Goal: Task Accomplishment & Management: Manage account settings

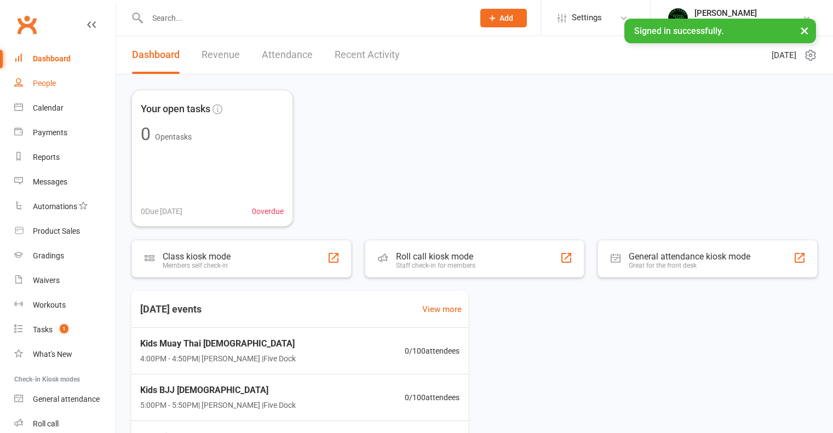
click at [47, 83] on div "People" at bounding box center [44, 83] width 23 height 9
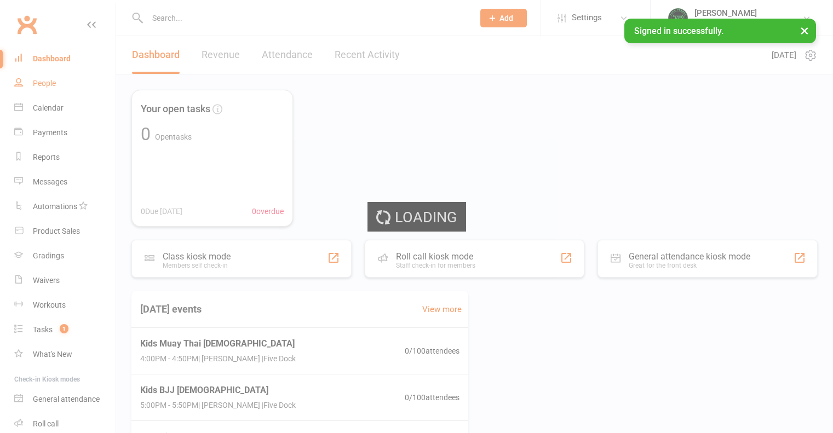
select select "100"
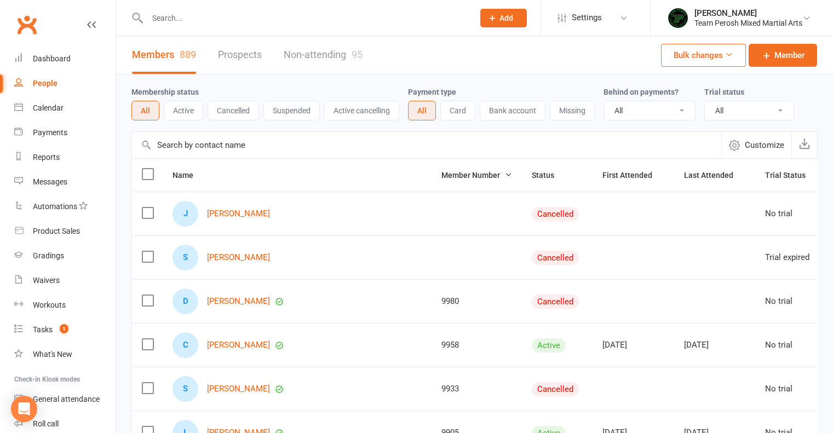
click at [184, 24] on input "text" at bounding box center [305, 17] width 322 height 15
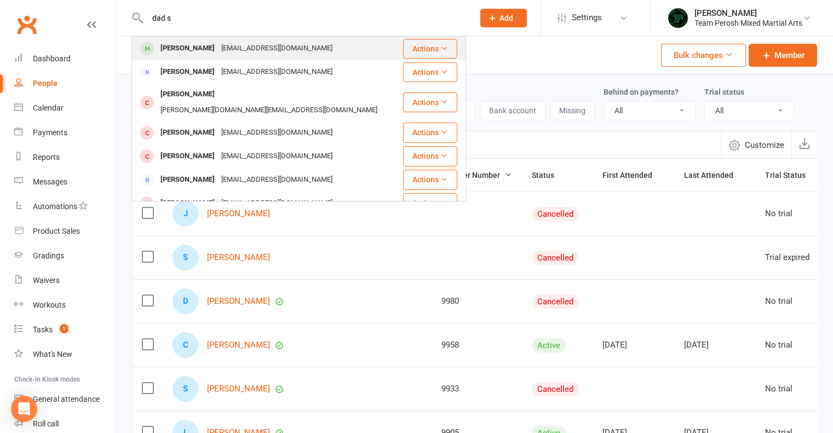
type input "dad s"
click at [196, 46] on div "[PERSON_NAME]" at bounding box center [187, 49] width 61 height 16
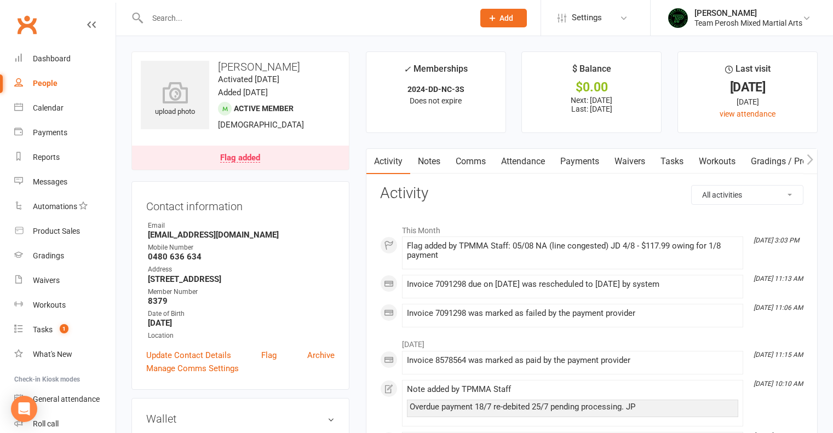
click at [235, 158] on div "Flag added" at bounding box center [240, 158] width 40 height 9
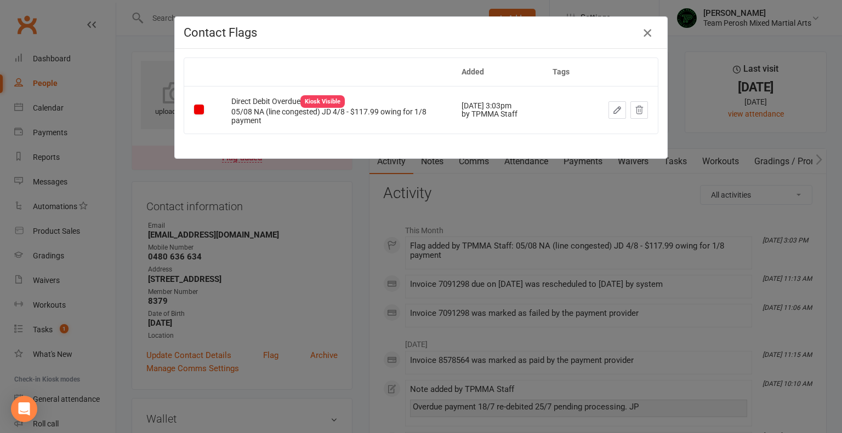
click at [643, 34] on icon "button" at bounding box center [647, 32] width 13 height 13
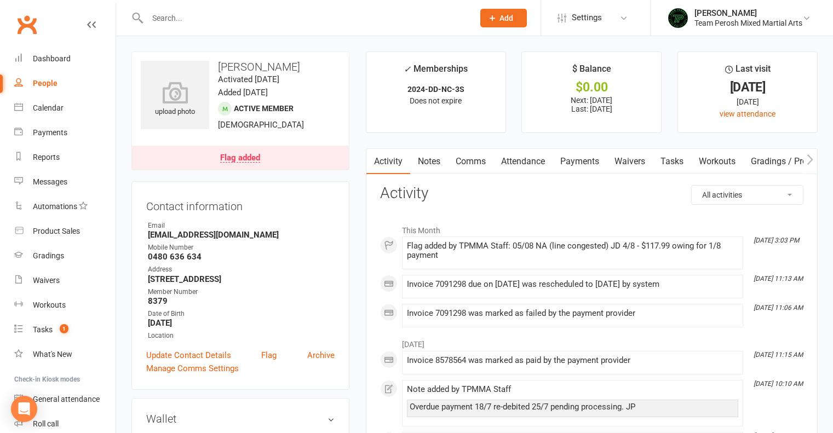
click at [248, 158] on div "Flag added" at bounding box center [240, 158] width 40 height 9
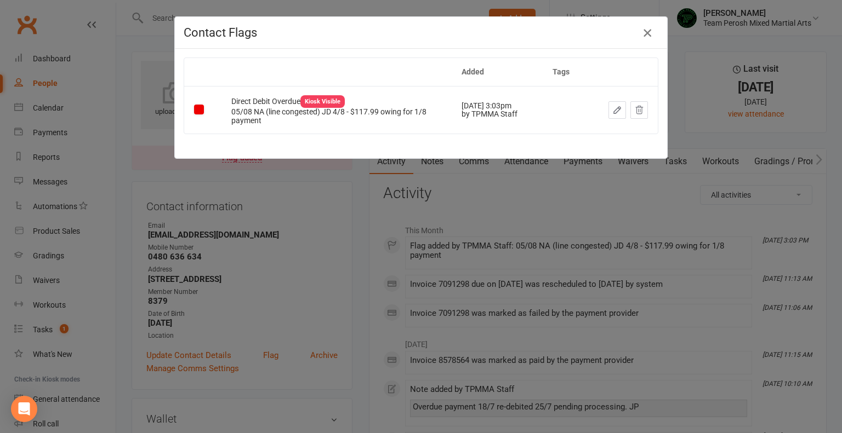
click at [644, 37] on icon "button" at bounding box center [647, 32] width 13 height 13
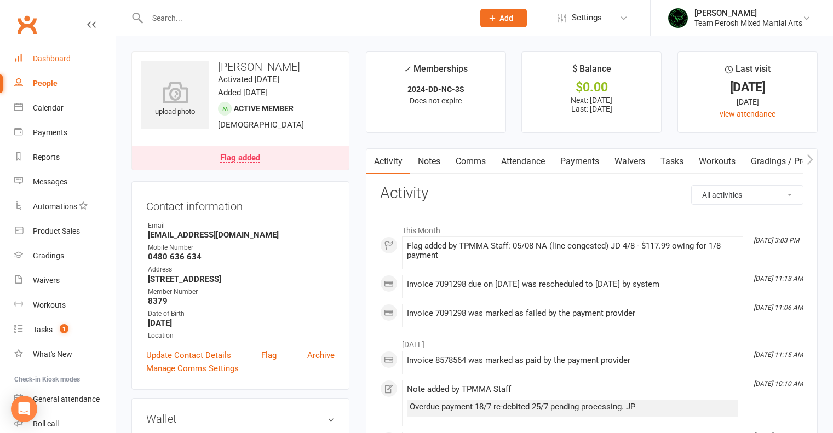
click at [58, 57] on div "Dashboard" at bounding box center [52, 58] width 38 height 9
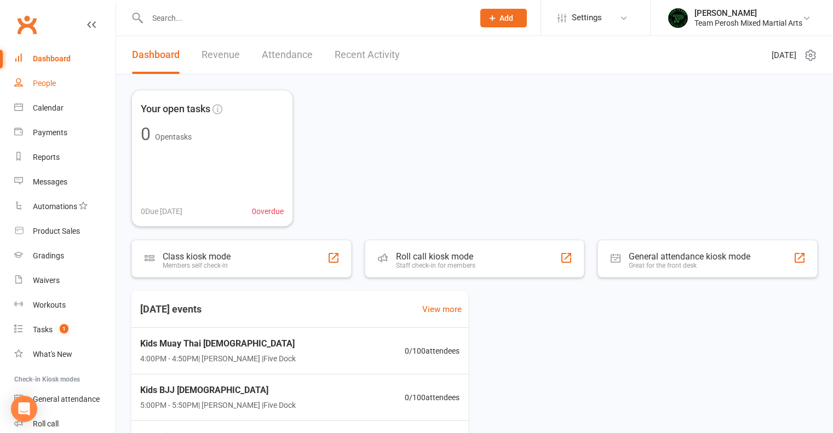
click at [48, 85] on div "People" at bounding box center [44, 83] width 23 height 9
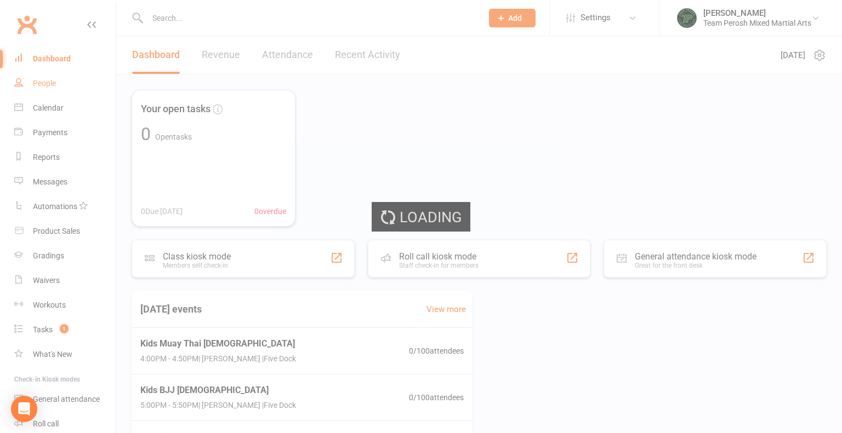
select select "100"
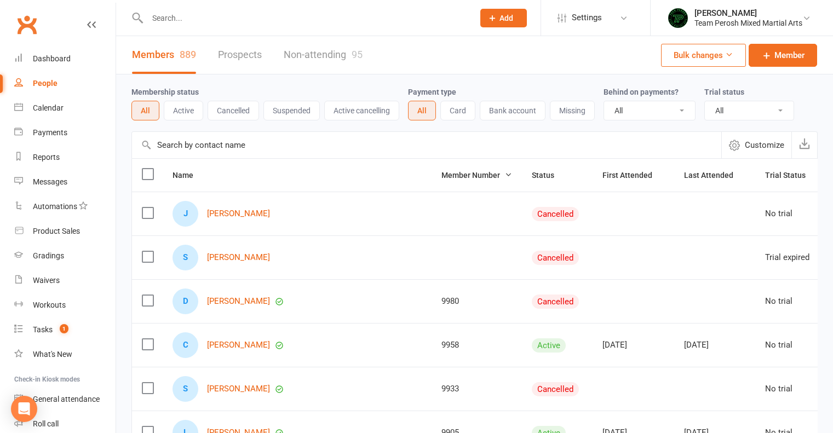
click at [782, 108] on select "All Active and expired trials All active trials Active trial (no other membersh…" at bounding box center [749, 110] width 89 height 19
select select "active_trial"
click at [706, 101] on select "All Active and expired trials All active trials Active trial (no other membersh…" at bounding box center [749, 110] width 89 height 19
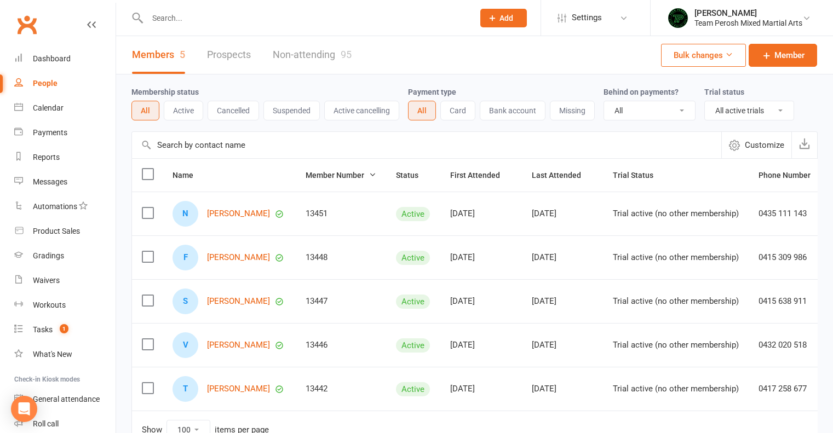
click at [370, 176] on icon "button" at bounding box center [373, 175] width 8 height 8
click at [366, 174] on span "Member Number" at bounding box center [341, 175] width 71 height 9
click at [50, 84] on div "People" at bounding box center [45, 83] width 25 height 9
click at [48, 83] on div "People" at bounding box center [45, 83] width 25 height 9
click at [219, 19] on input "text" at bounding box center [305, 17] width 322 height 15
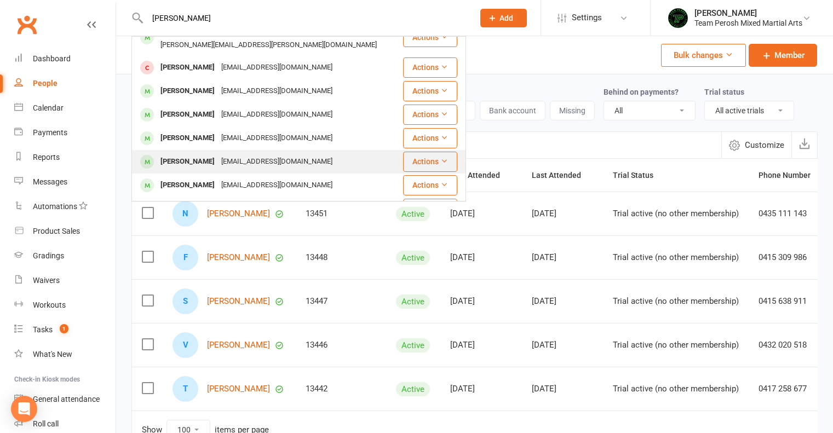
scroll to position [55, 0]
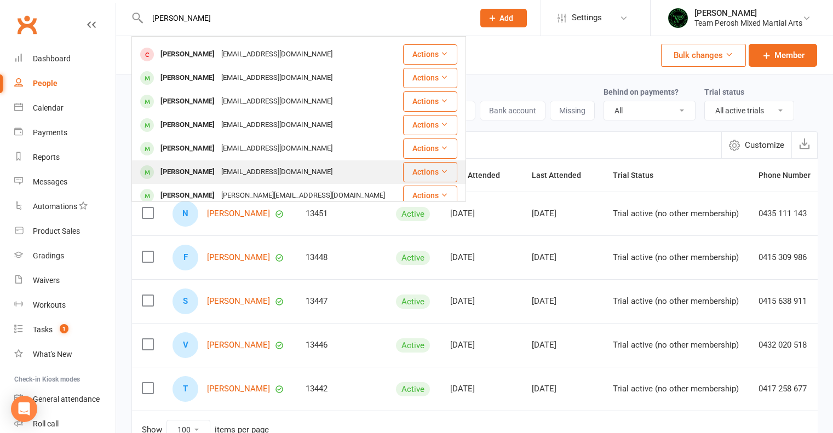
type input "[PERSON_NAME]"
click at [246, 164] on div "[EMAIL_ADDRESS][DOMAIN_NAME]" at bounding box center [277, 172] width 118 height 16
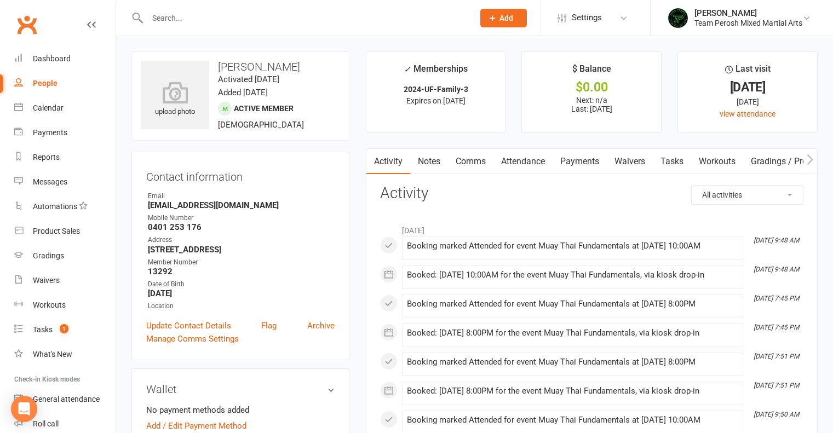
click at [584, 163] on link "Payments" at bounding box center [580, 161] width 54 height 25
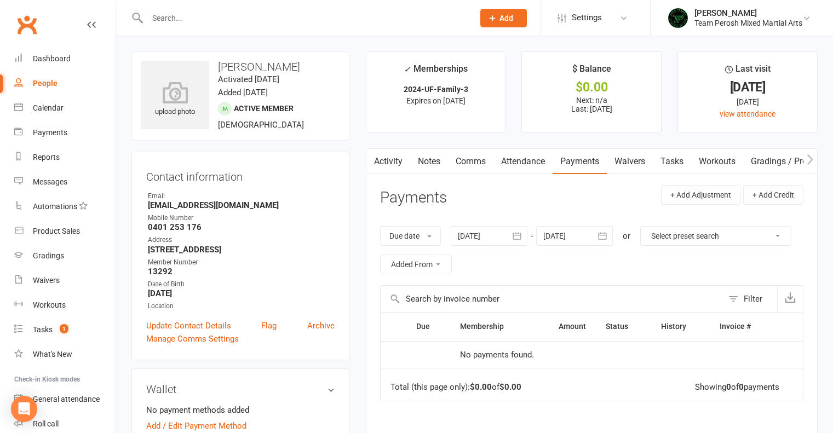
click at [506, 232] on div at bounding box center [489, 236] width 77 height 20
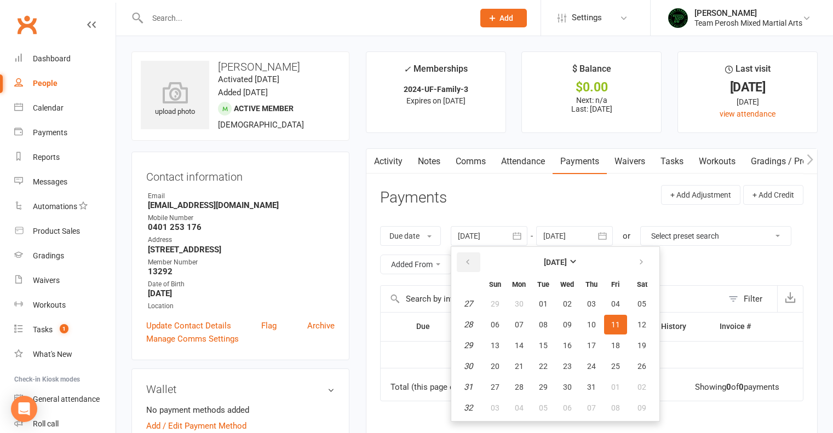
click at [471, 260] on icon "button" at bounding box center [468, 262] width 8 height 9
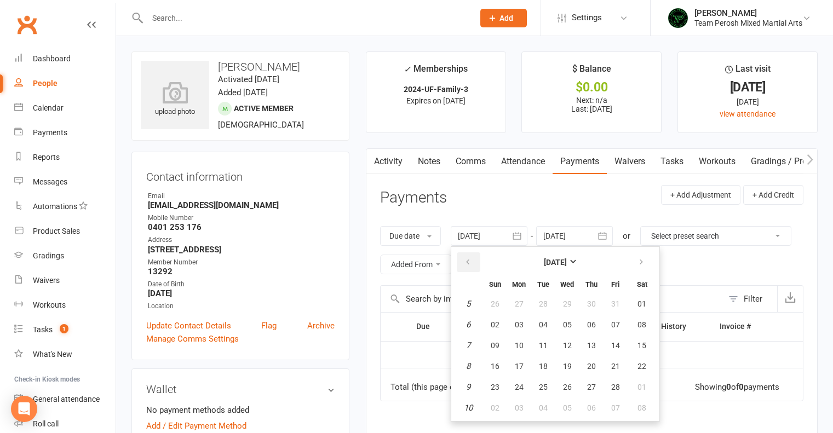
click at [471, 260] on icon "button" at bounding box center [468, 262] width 8 height 9
click at [640, 263] on icon "button" at bounding box center [642, 262] width 8 height 9
click at [568, 304] on span "01" at bounding box center [567, 304] width 9 height 9
type input "[DATE]"
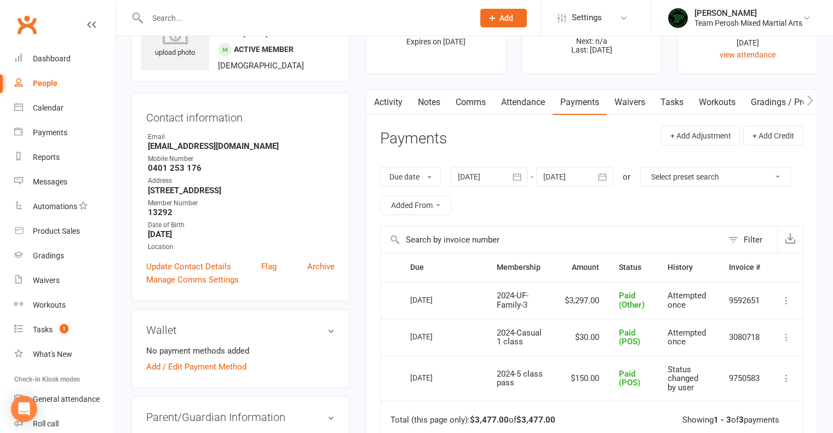
scroll to position [164, 0]
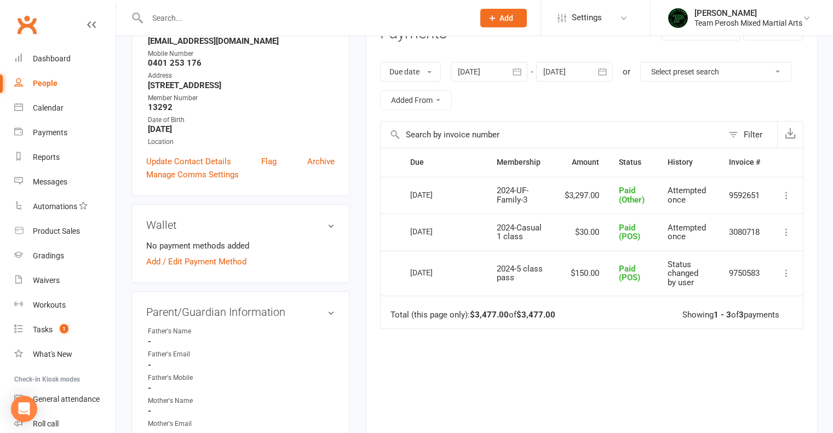
click at [785, 275] on icon at bounding box center [786, 273] width 11 height 11
click at [786, 231] on icon at bounding box center [786, 232] width 11 height 11
click at [782, 195] on icon at bounding box center [786, 195] width 11 height 11
click at [671, 92] on div "Due date Due date Date paid Date failed Date settled [DATE] [DATE] Sun Mon Tue …" at bounding box center [592, 86] width 424 height 70
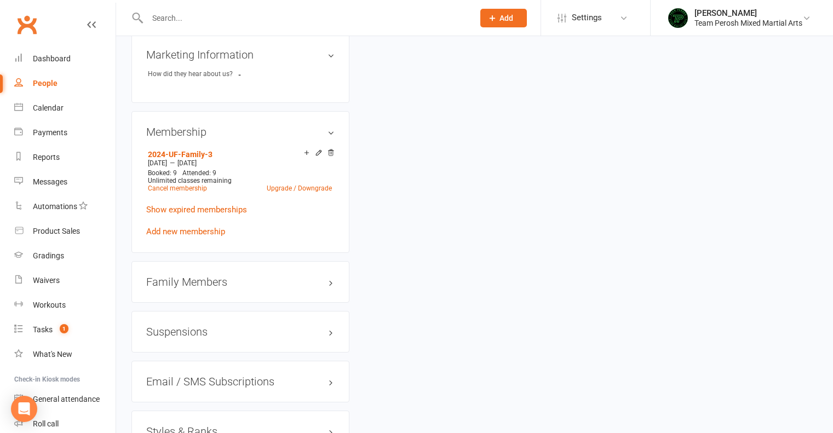
scroll to position [822, 0]
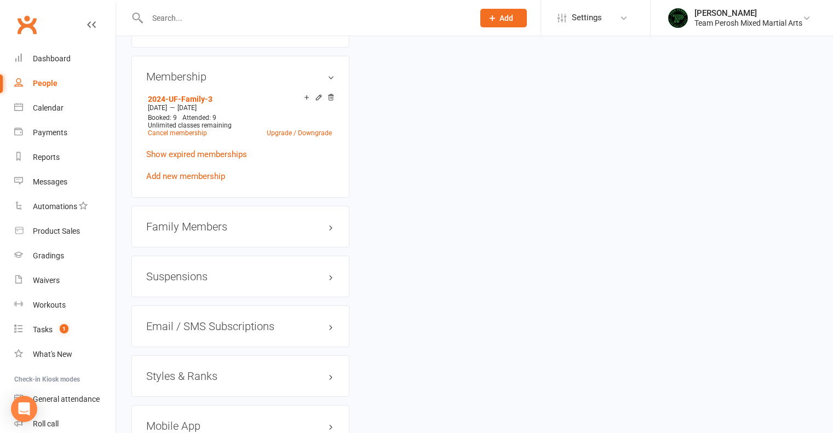
click at [315, 233] on h3 "Family Members" at bounding box center [240, 227] width 188 height 12
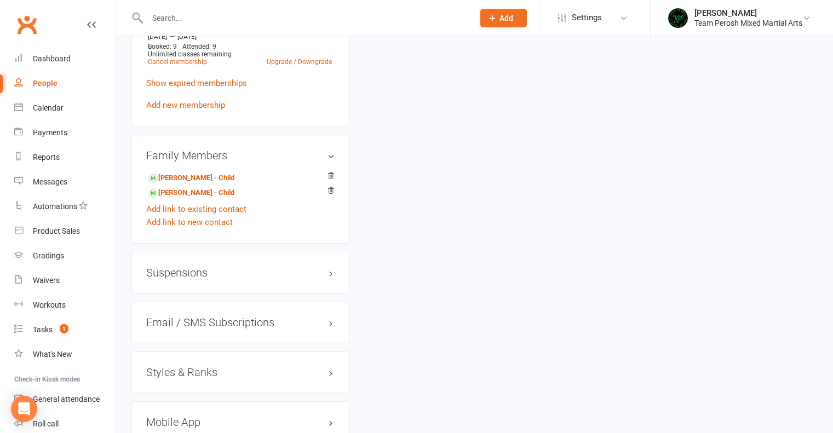
scroll to position [931, 0]
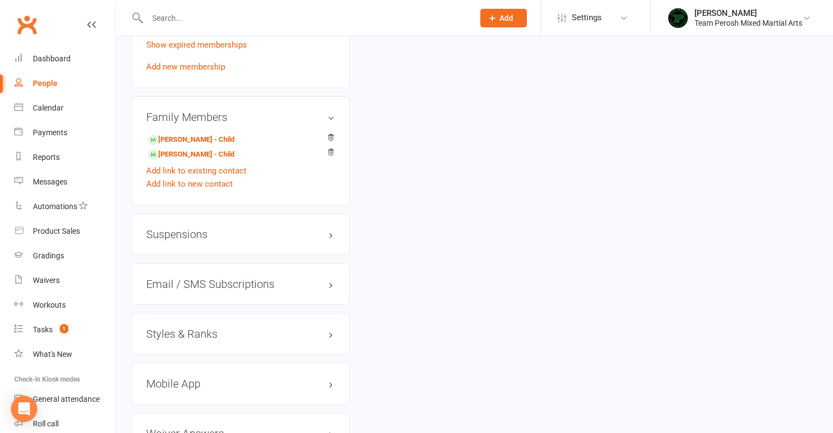
click at [198, 245] on div "Suspensions" at bounding box center [240, 235] width 218 height 42
click at [328, 238] on h3 "Suspensions" at bounding box center [240, 234] width 188 height 12
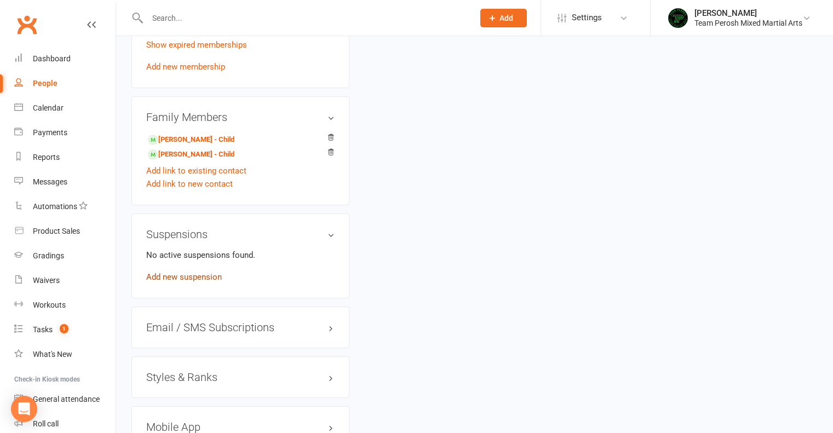
click at [192, 279] on link "Add new suspension" at bounding box center [184, 277] width 76 height 10
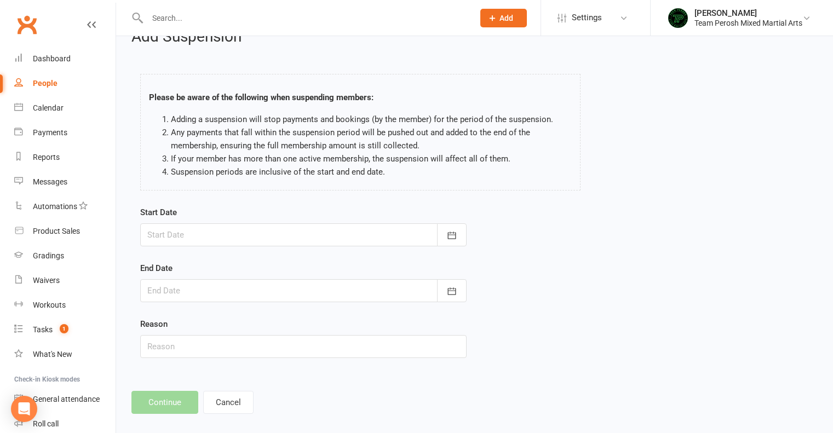
scroll to position [35, 0]
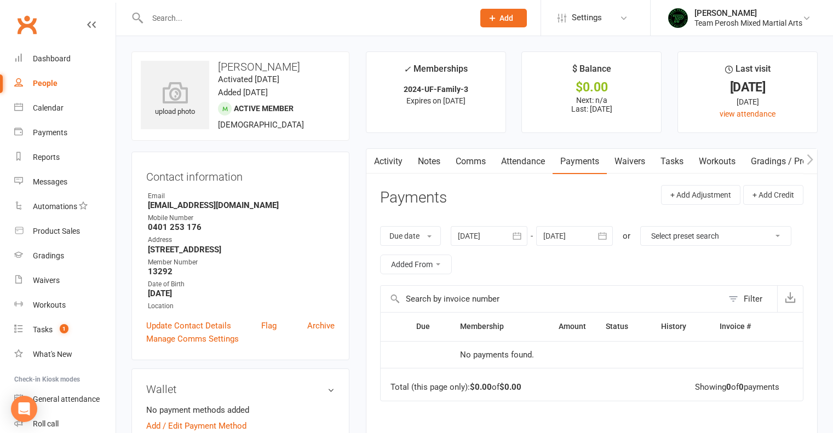
click at [198, 20] on input "text" at bounding box center [305, 17] width 322 height 15
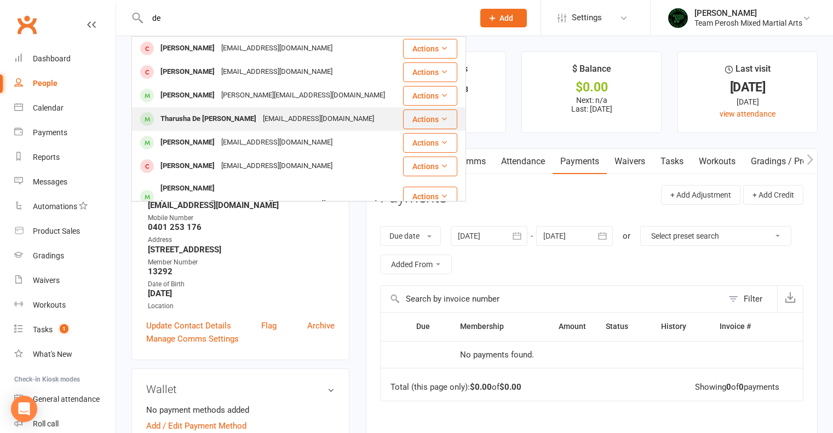
type input "de"
click at [260, 116] on div "[EMAIL_ADDRESS][DOMAIN_NAME]" at bounding box center [319, 119] width 118 height 16
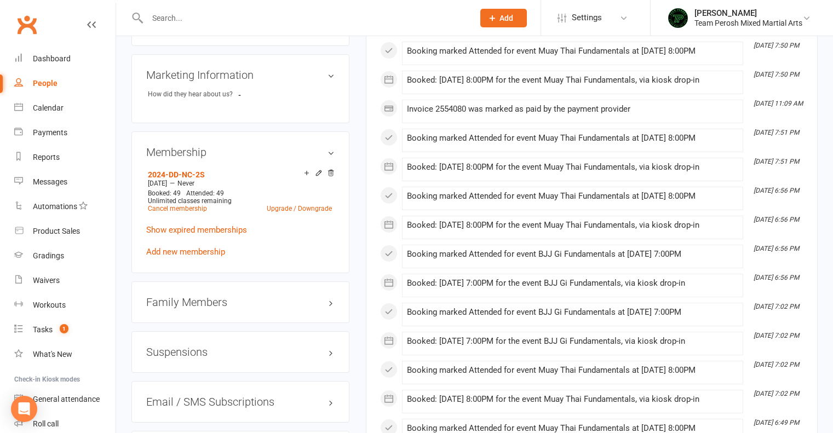
scroll to position [767, 0]
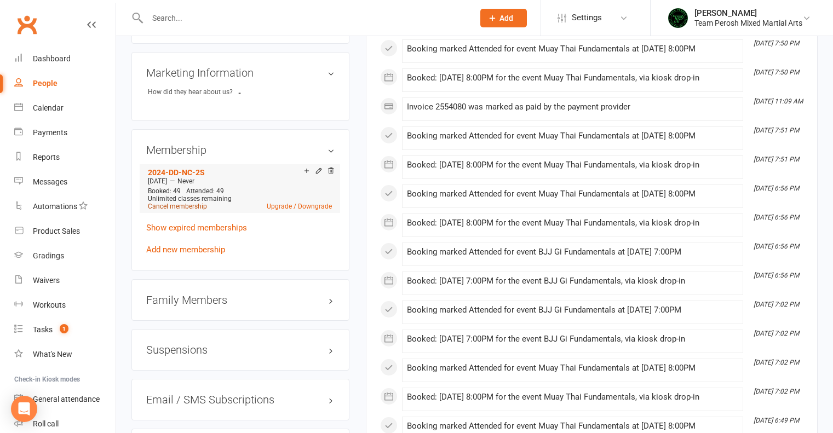
click at [173, 203] on link "Cancel membership" at bounding box center [177, 207] width 59 height 8
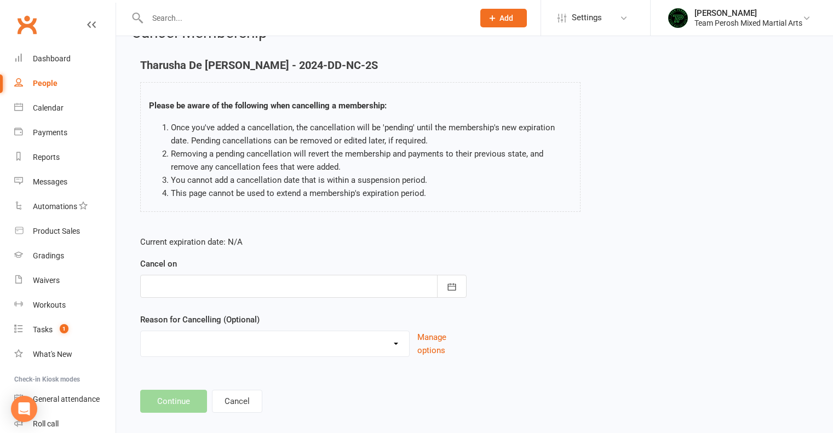
scroll to position [40, 0]
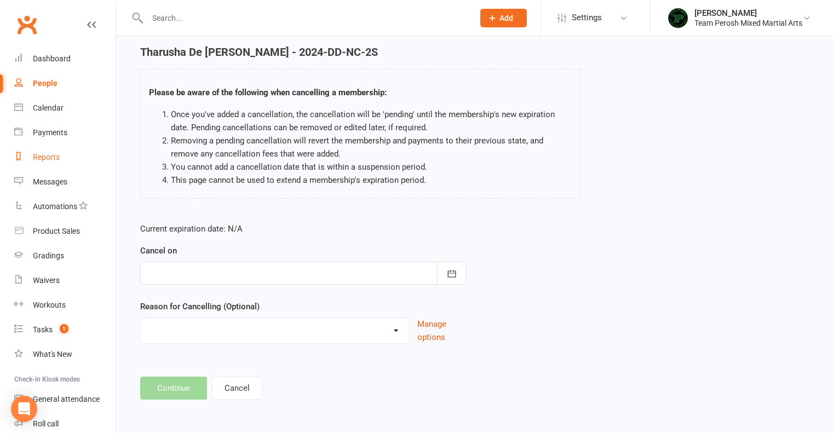
click at [52, 156] on div "Reports" at bounding box center [46, 157] width 27 height 9
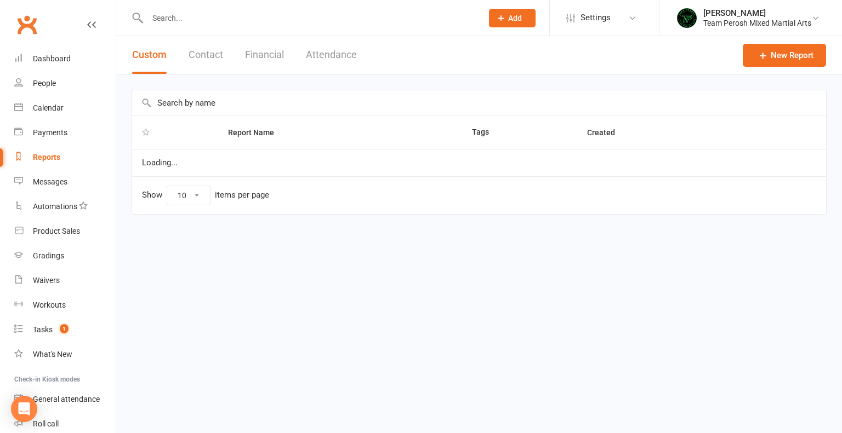
select select "100"
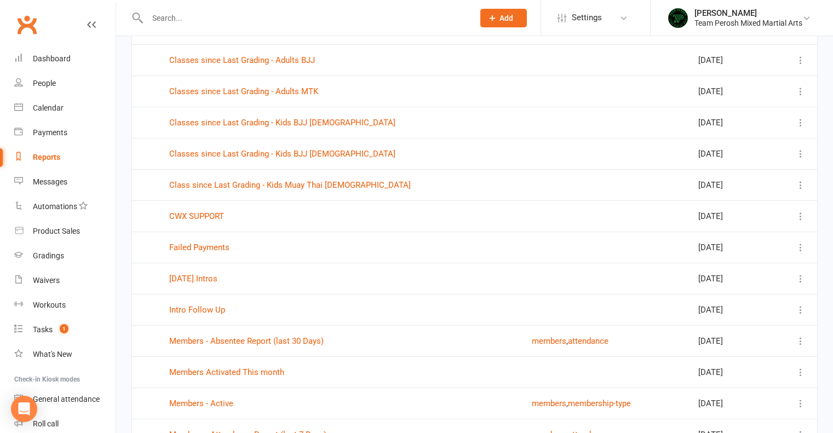
scroll to position [274, 0]
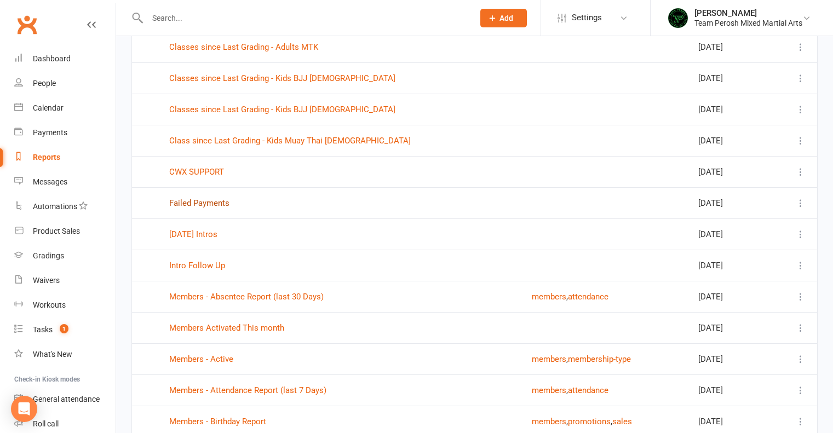
click at [184, 205] on link "Failed Payments" at bounding box center [199, 203] width 60 height 10
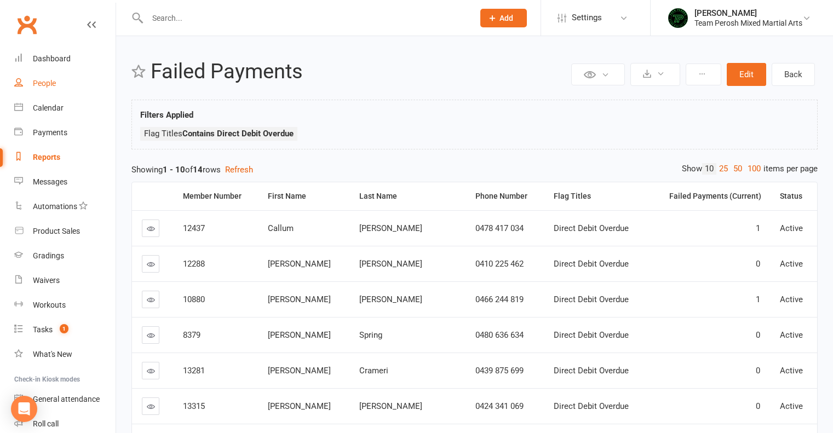
click at [38, 78] on link "People" at bounding box center [64, 83] width 101 height 25
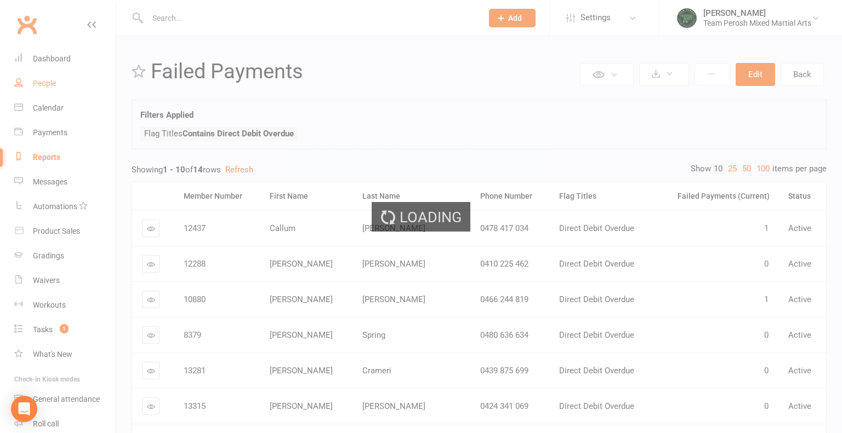
select select "active_trial"
select select "100"
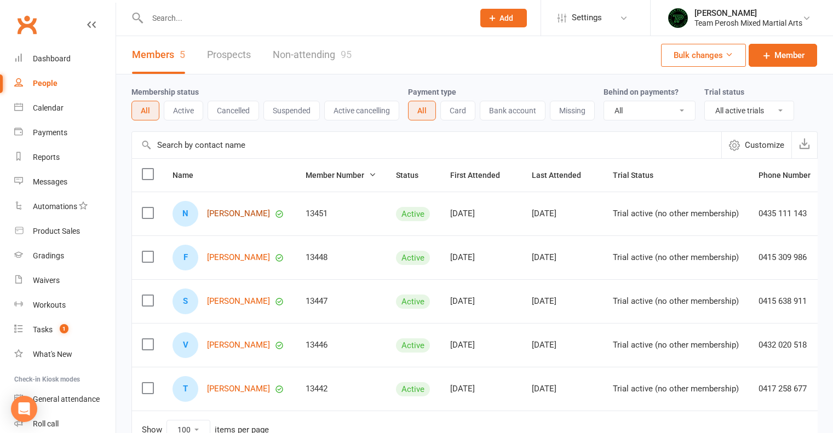
click at [232, 215] on link "[PERSON_NAME]" at bounding box center [238, 213] width 63 height 9
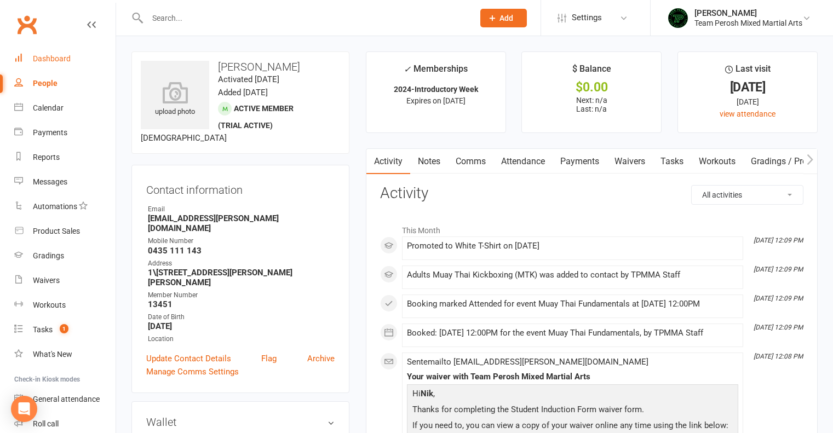
click at [47, 62] on div "Dashboard" at bounding box center [52, 58] width 38 height 9
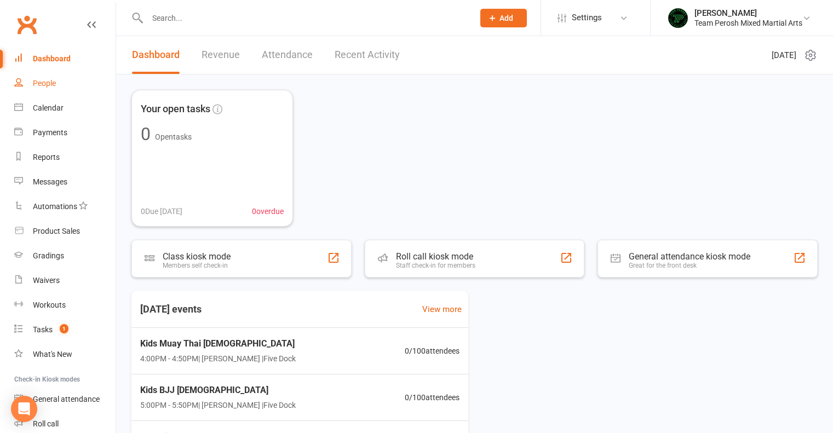
click at [38, 83] on div "People" at bounding box center [44, 83] width 23 height 9
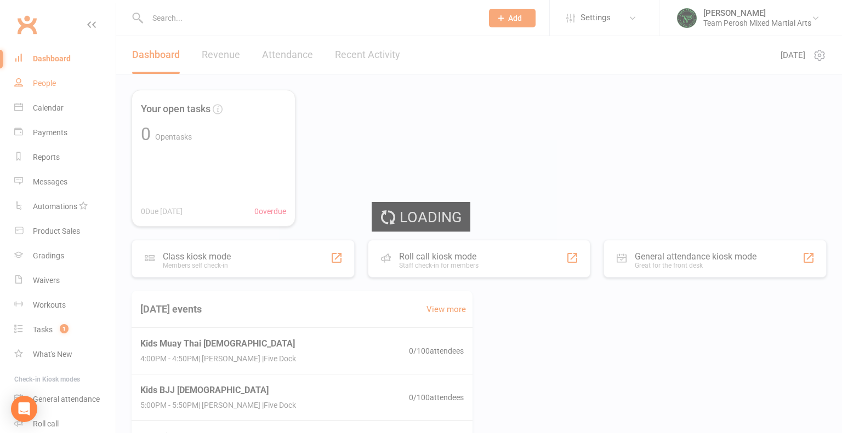
select select "active_trial"
select select "100"
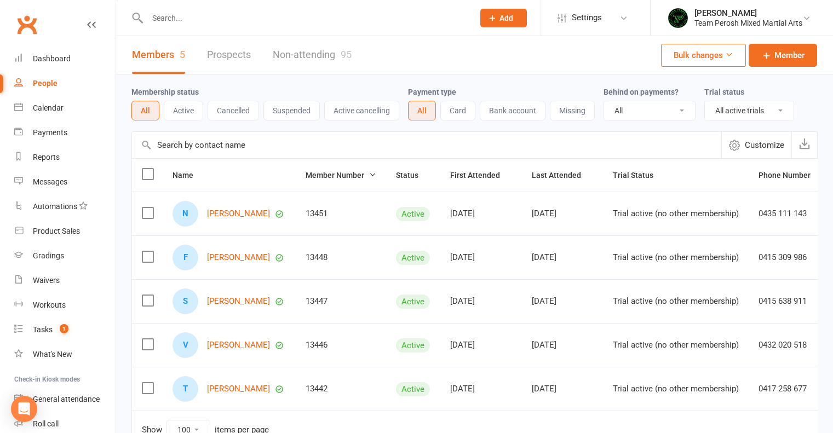
click at [196, 114] on button "Active" at bounding box center [183, 111] width 39 height 20
click at [59, 54] on link "Dashboard" at bounding box center [64, 59] width 101 height 25
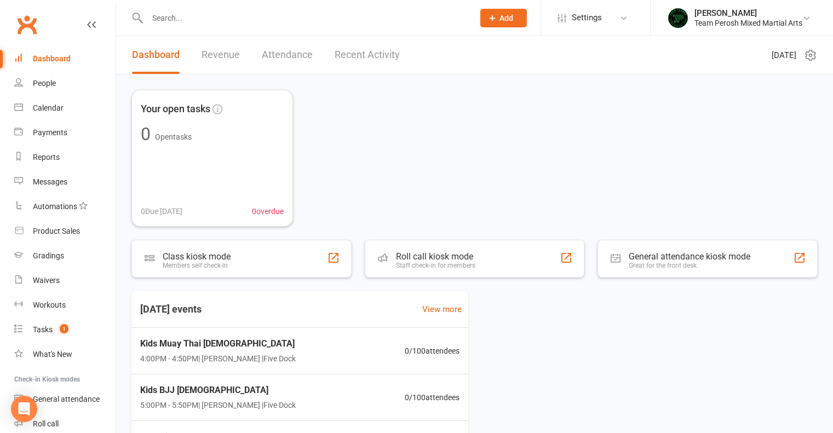
click at [812, 56] on icon at bounding box center [810, 55] width 3 height 3
click at [757, 79] on link "Choose my dashlets" at bounding box center [754, 77] width 108 height 22
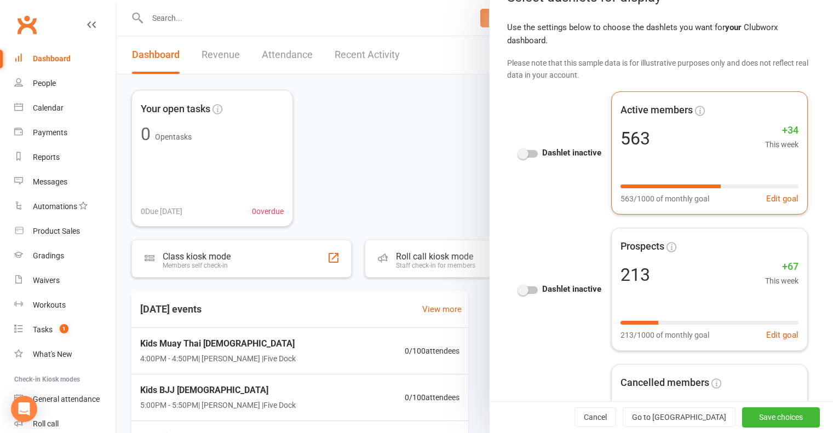
scroll to position [110, 0]
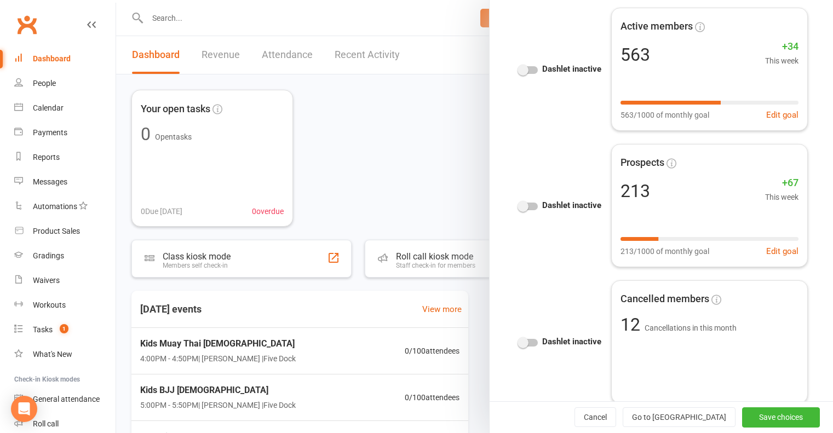
click at [524, 68] on div at bounding box center [528, 70] width 19 height 8
click at [519, 68] on input "checkbox" at bounding box center [519, 68] width 0 height 0
click at [758, 416] on button "Save choices" at bounding box center [781, 418] width 78 height 20
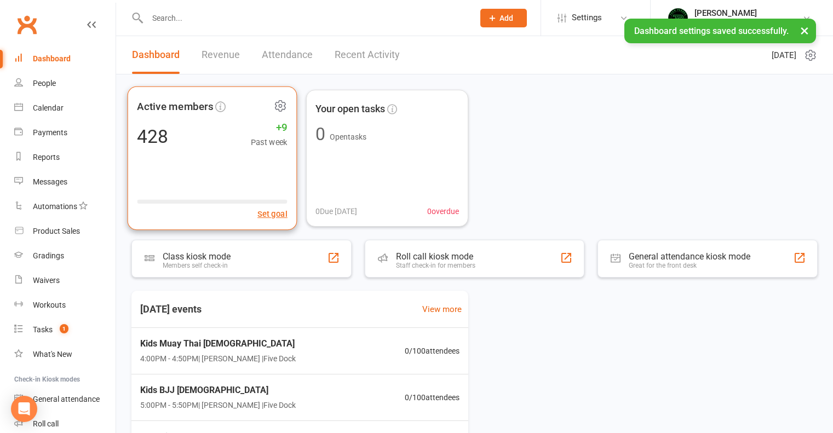
click at [221, 138] on div "428 +9 Past week" at bounding box center [212, 136] width 150 height 25
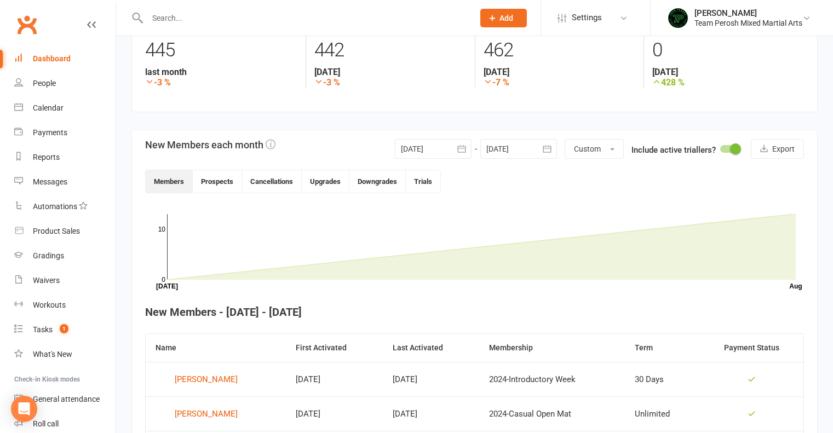
scroll to position [110, 0]
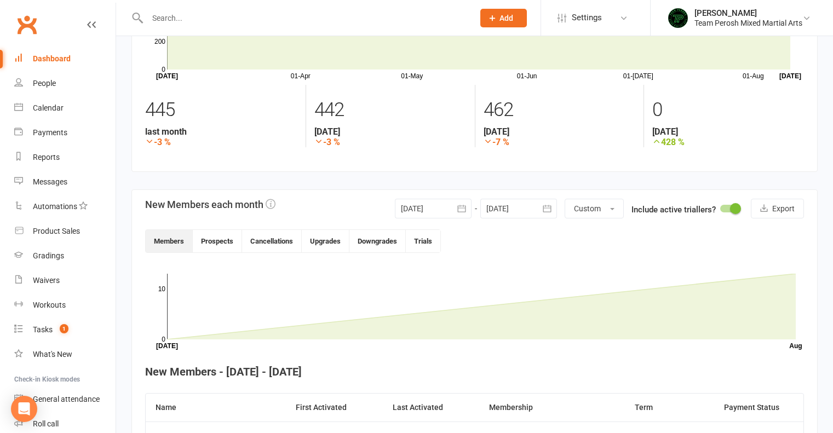
click at [432, 204] on div at bounding box center [433, 209] width 77 height 20
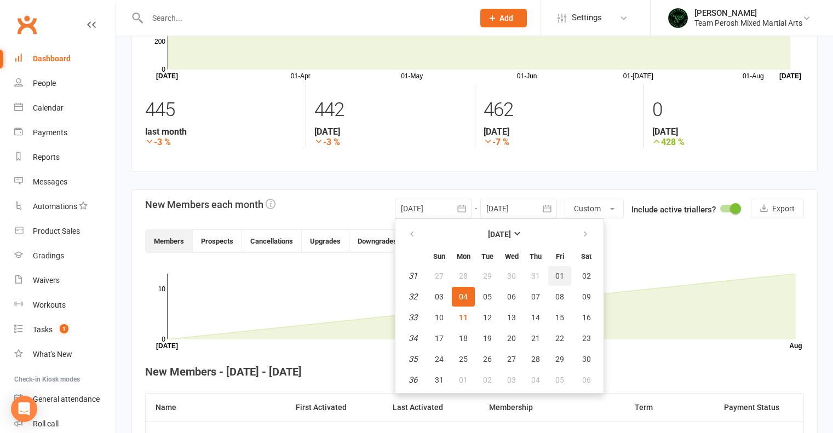
click at [558, 276] on span "01" at bounding box center [560, 276] width 9 height 9
type input "[DATE]"
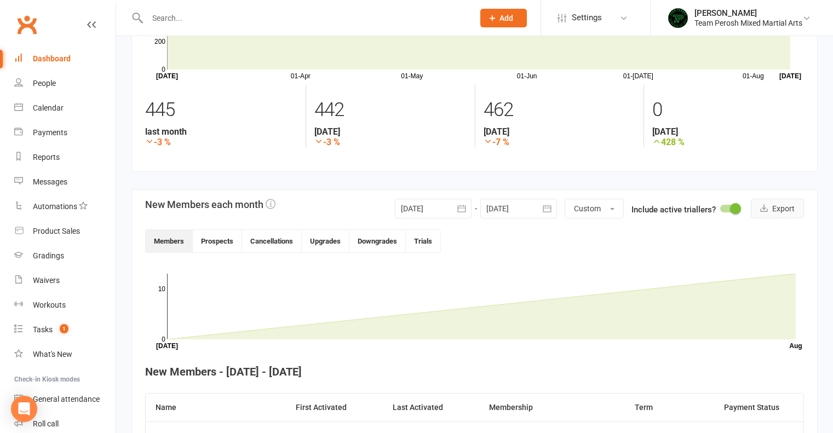
click at [782, 209] on button "Export" at bounding box center [777, 209] width 53 height 20
click at [49, 162] on div "Reports" at bounding box center [46, 157] width 27 height 9
select select "100"
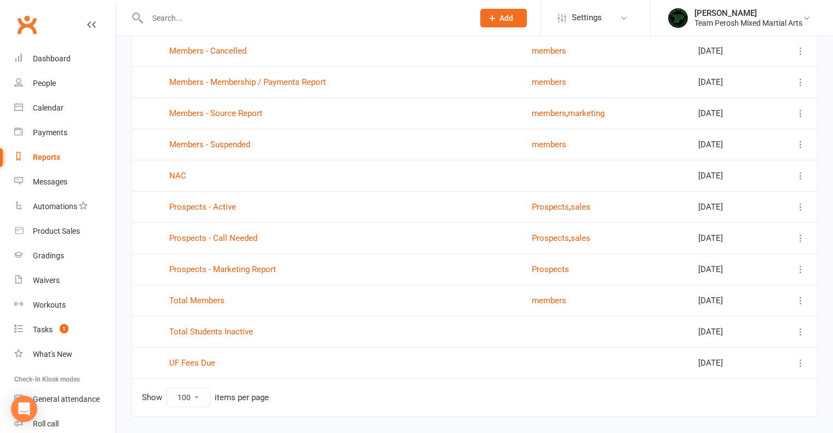
scroll to position [706, 0]
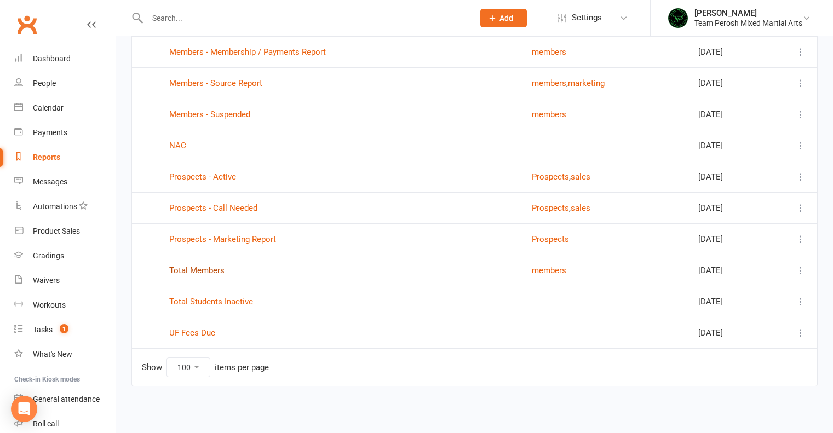
click at [203, 271] on link "Total Members" at bounding box center [196, 271] width 55 height 10
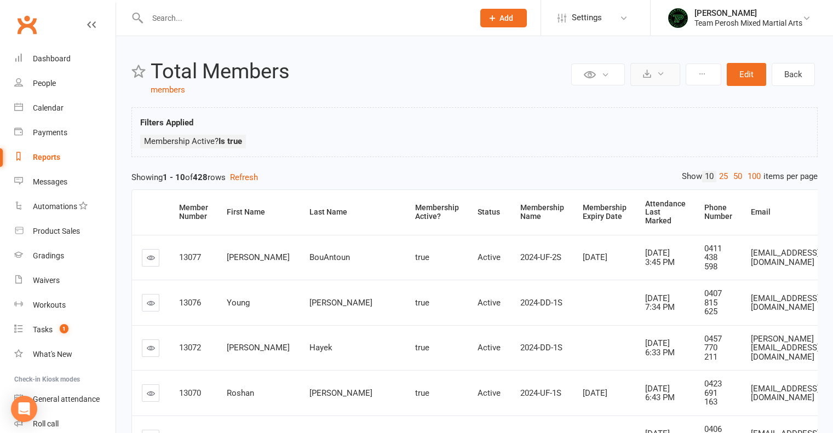
click at [664, 76] on icon at bounding box center [661, 74] width 8 height 8
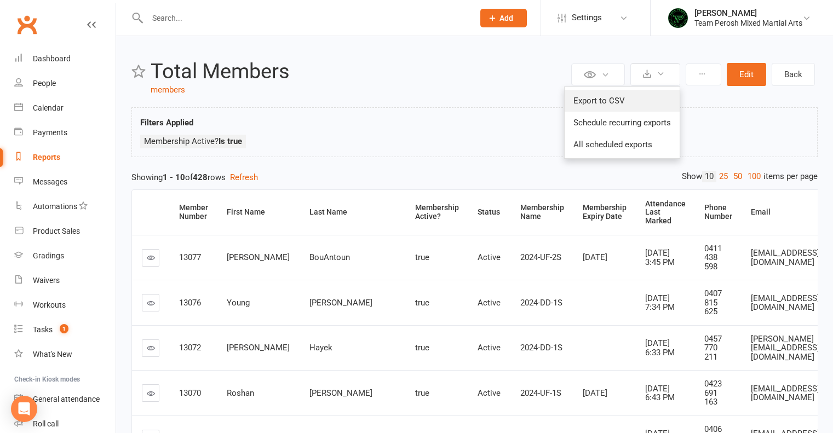
click at [596, 100] on link "Export to CSV" at bounding box center [622, 101] width 115 height 22
